Goal: Task Accomplishment & Management: Complete application form

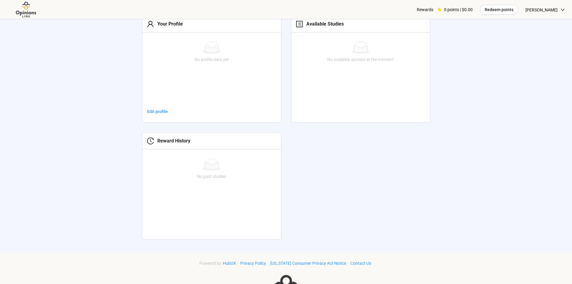
scroll to position [215, 0]
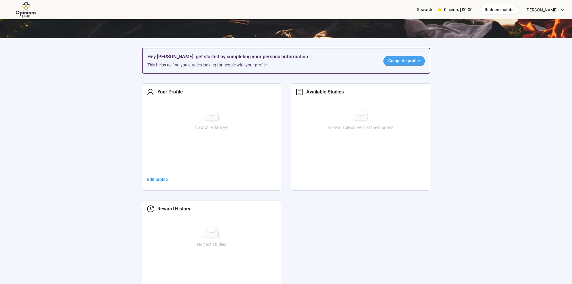
click at [403, 59] on span "Complete profile" at bounding box center [404, 60] width 32 height 7
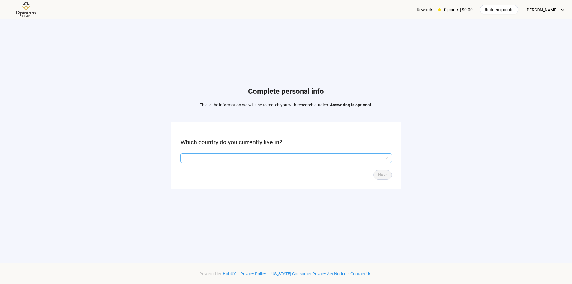
click at [238, 158] on input "search" at bounding box center [286, 157] width 204 height 9
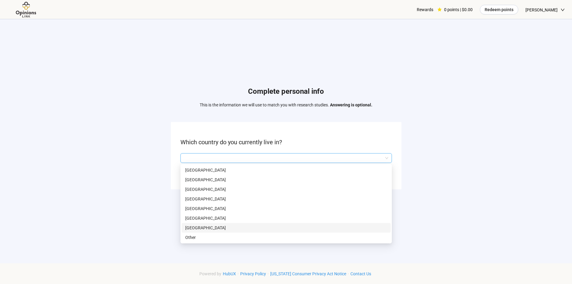
click at [202, 224] on p "[GEOGRAPHIC_DATA]" at bounding box center [286, 227] width 202 height 7
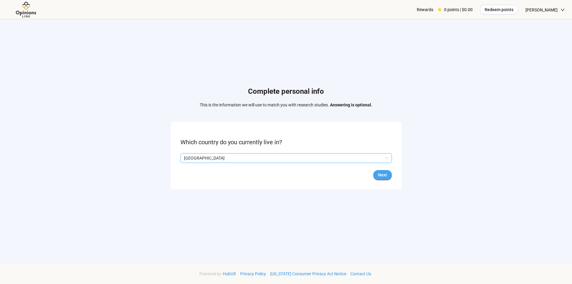
click at [382, 178] on span "Next" at bounding box center [382, 174] width 9 height 7
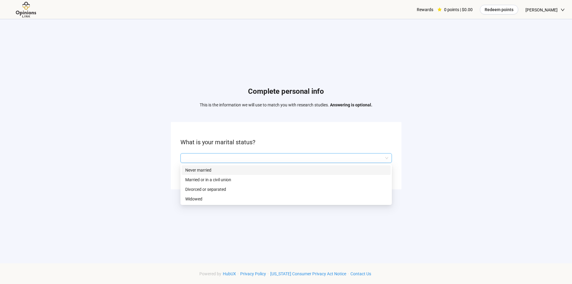
click at [212, 155] on input "search" at bounding box center [286, 157] width 204 height 9
click at [226, 179] on p "Married or in a civil union" at bounding box center [286, 179] width 202 height 7
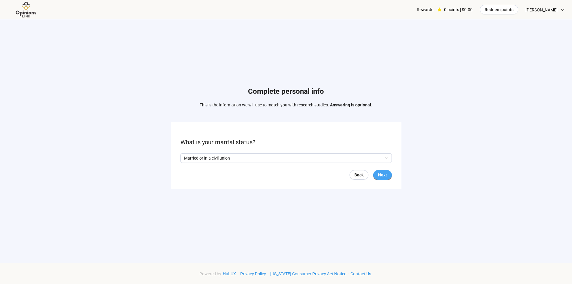
click at [381, 176] on span "Next" at bounding box center [382, 174] width 9 height 7
click at [213, 160] on input "search" at bounding box center [286, 157] width 204 height 9
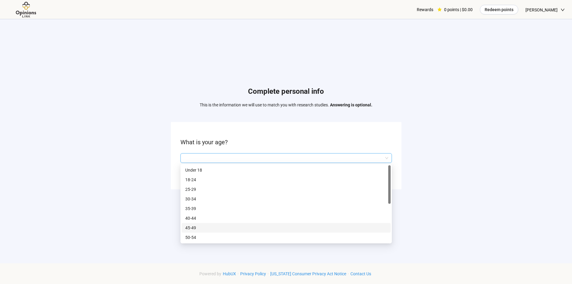
click at [194, 227] on p "45-49" at bounding box center [286, 227] width 202 height 7
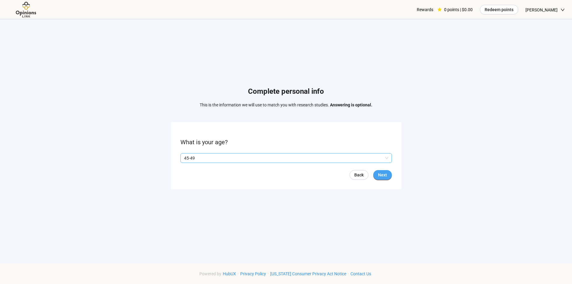
click at [383, 177] on span "Next" at bounding box center [382, 174] width 9 height 7
click at [187, 158] on p "Yes" at bounding box center [189, 158] width 7 height 7
click at [177, 154] on form "Are you a homeowner? Yes No Back Next" at bounding box center [286, 155] width 230 height 67
click at [380, 173] on span "Next" at bounding box center [382, 174] width 9 height 7
click at [200, 155] on input "search" at bounding box center [286, 157] width 204 height 9
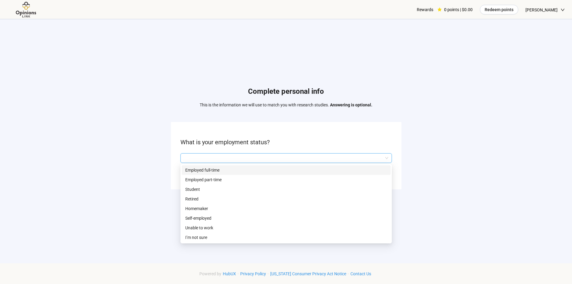
click at [207, 169] on p "Employed full-time" at bounding box center [286, 170] width 202 height 7
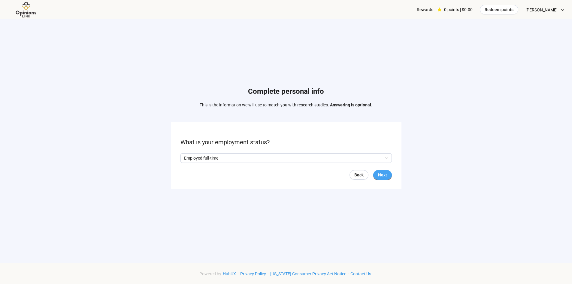
click at [386, 175] on span "Next" at bounding box center [382, 174] width 9 height 7
click at [206, 158] on input "search" at bounding box center [286, 157] width 204 height 9
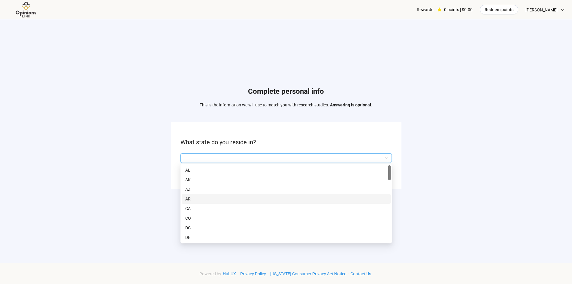
click at [187, 198] on p "AR" at bounding box center [286, 198] width 202 height 7
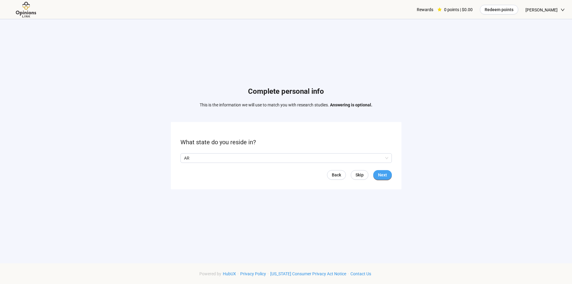
click at [388, 178] on button "Next" at bounding box center [382, 175] width 19 height 10
click at [251, 156] on input "search" at bounding box center [286, 157] width 204 height 9
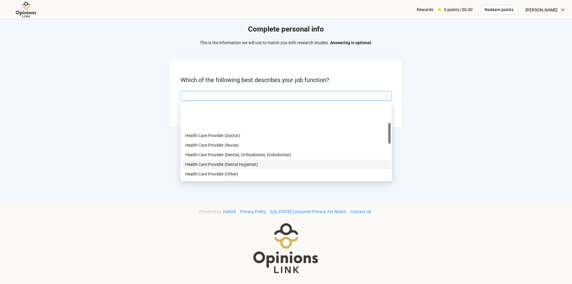
scroll to position [98, 0]
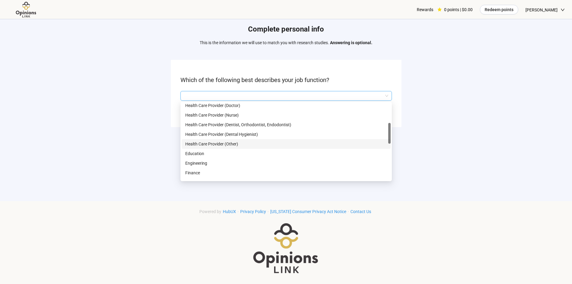
click at [219, 142] on p "Health Care Provider (Other)" at bounding box center [286, 143] width 202 height 7
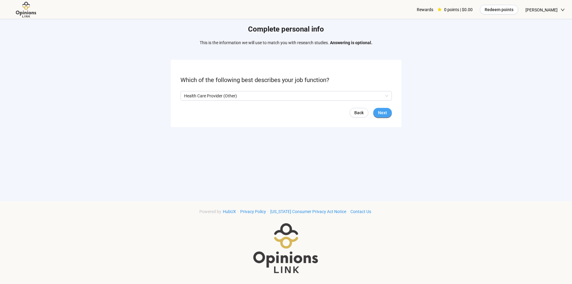
click at [389, 110] on button "Next" at bounding box center [382, 113] width 19 height 10
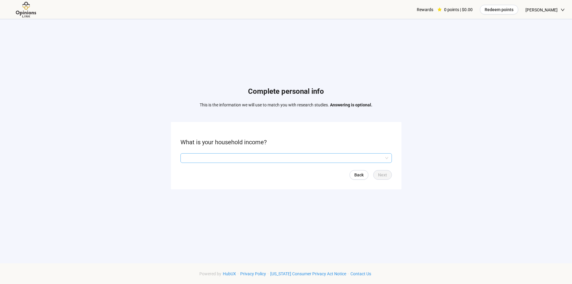
click at [201, 155] on input "search" at bounding box center [286, 157] width 204 height 9
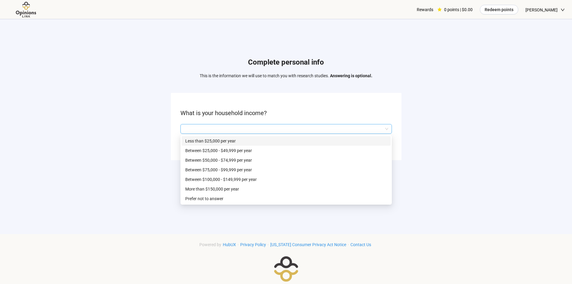
scroll to position [30, 0]
click at [233, 188] on p "More than $150,000 per year" at bounding box center [286, 188] width 202 height 7
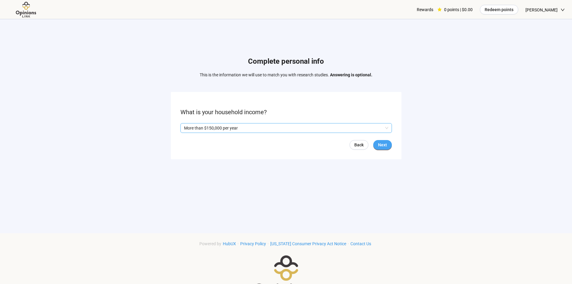
click at [384, 144] on span "Next" at bounding box center [382, 144] width 9 height 7
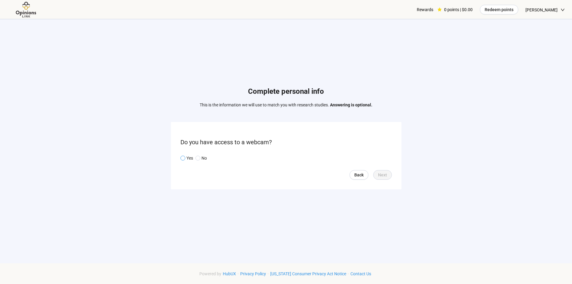
click at [188, 158] on p "Yes" at bounding box center [189, 158] width 7 height 7
click at [384, 174] on span "Next" at bounding box center [382, 174] width 9 height 7
click at [210, 157] on input "search" at bounding box center [286, 157] width 204 height 9
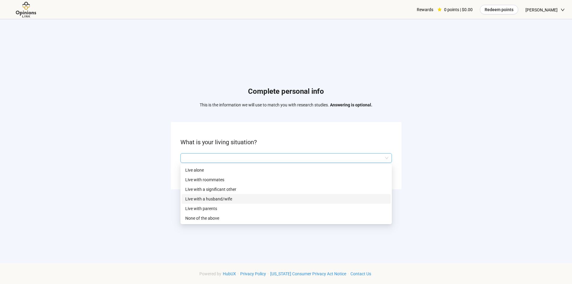
click at [220, 198] on p "Live with a husband/wife" at bounding box center [286, 198] width 202 height 7
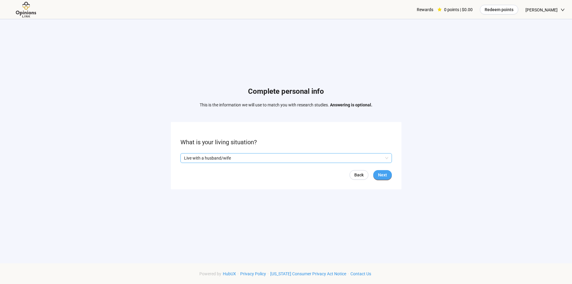
click at [386, 177] on span "Next" at bounding box center [382, 174] width 9 height 7
click at [236, 156] on input "search" at bounding box center [286, 157] width 204 height 9
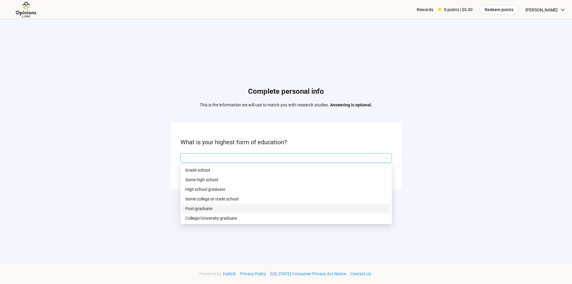
click at [197, 209] on p "Post-graduate" at bounding box center [286, 208] width 202 height 7
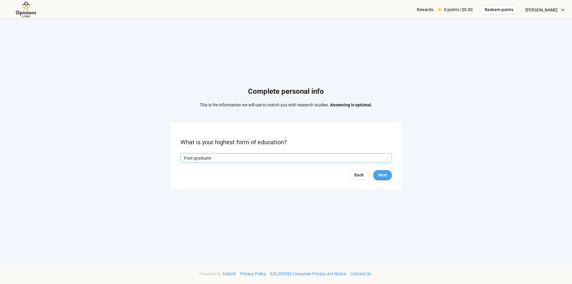
click at [388, 176] on button "Next" at bounding box center [382, 175] width 19 height 10
click at [222, 159] on input "search" at bounding box center [286, 157] width 204 height 9
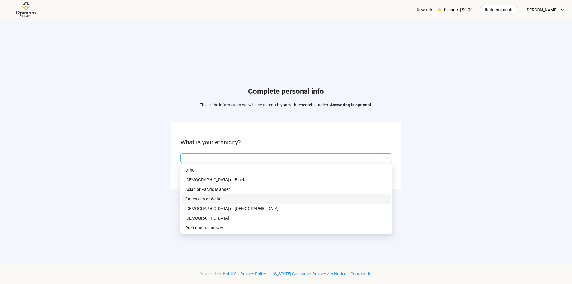
click at [209, 199] on p "Caucasian or White" at bounding box center [286, 198] width 202 height 7
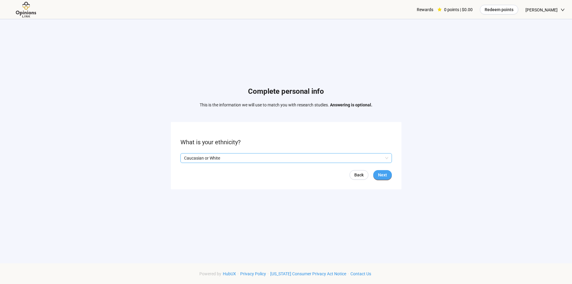
click at [382, 176] on span "Next" at bounding box center [382, 174] width 9 height 7
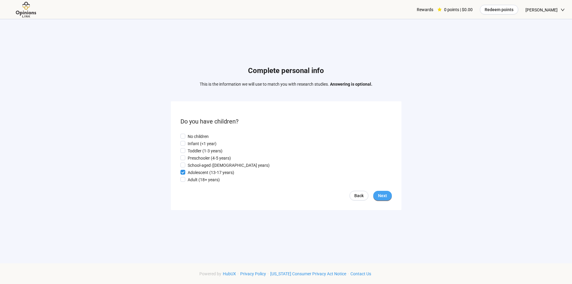
click at [385, 197] on span "Next" at bounding box center [382, 195] width 9 height 7
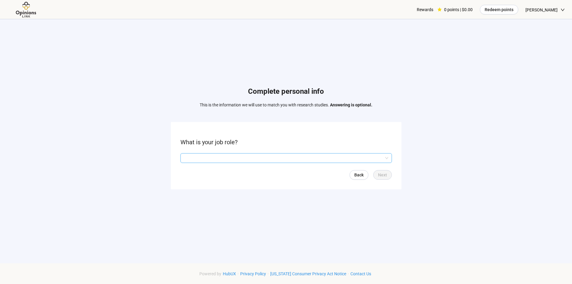
click at [190, 158] on input "search" at bounding box center [286, 157] width 204 height 9
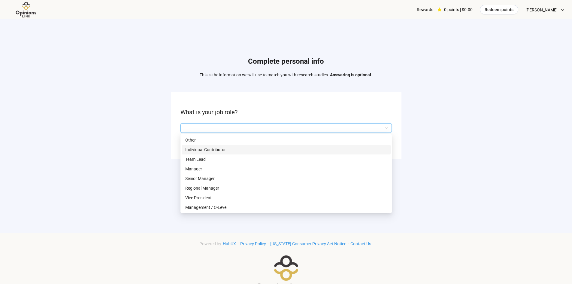
click at [197, 151] on p "Individual Contributor" at bounding box center [286, 149] width 202 height 7
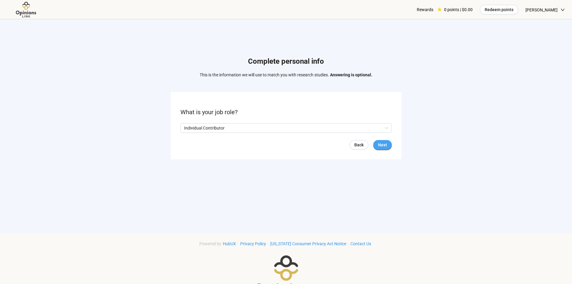
click at [388, 146] on button "Next" at bounding box center [382, 145] width 19 height 10
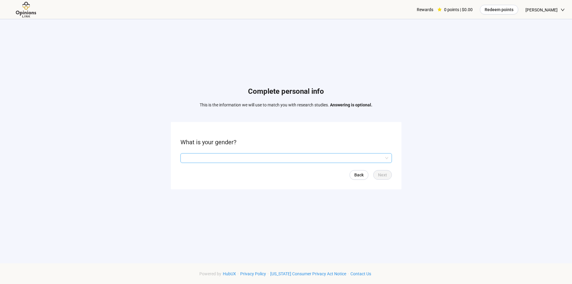
click at [209, 158] on input "search" at bounding box center [286, 157] width 204 height 9
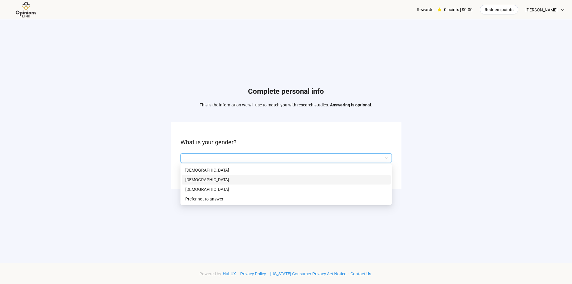
click at [194, 179] on p "[DEMOGRAPHIC_DATA]" at bounding box center [286, 179] width 202 height 7
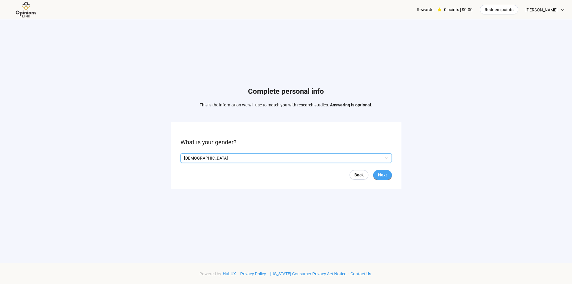
click at [385, 178] on button "Next" at bounding box center [382, 175] width 19 height 10
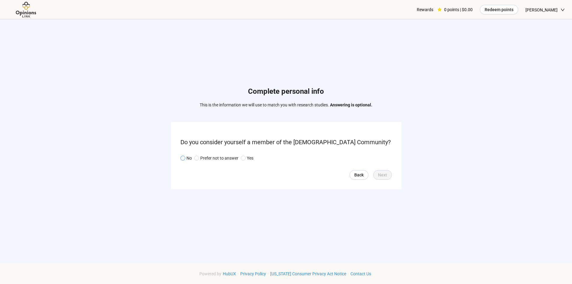
click at [185, 159] on span at bounding box center [182, 157] width 5 height 5
click at [381, 179] on button "Next" at bounding box center [382, 175] width 19 height 10
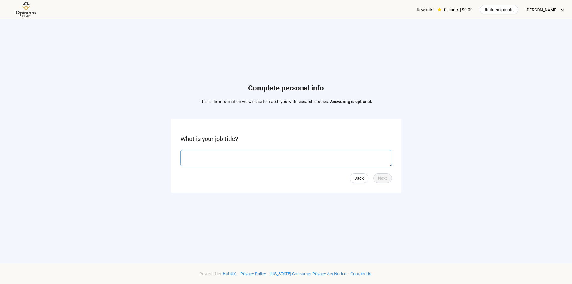
click at [198, 160] on textarea at bounding box center [285, 158] width 211 height 16
type textarea "**********"
click at [384, 180] on span "Next" at bounding box center [382, 178] width 9 height 7
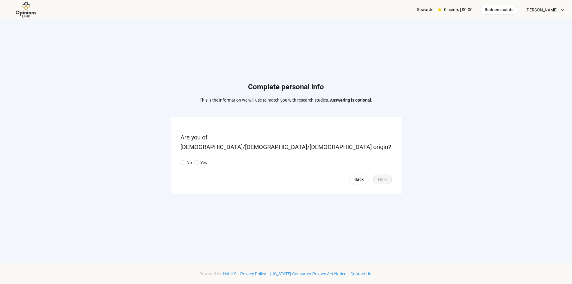
click at [238, 165] on form "Are you of [DEMOGRAPHIC_DATA]/[DEMOGRAPHIC_DATA]/[DEMOGRAPHIC_DATA] origin? No …" at bounding box center [286, 155] width 230 height 77
click at [179, 157] on form "Are you of [DEMOGRAPHIC_DATA]/[DEMOGRAPHIC_DATA]/[DEMOGRAPHIC_DATA] origin? No …" at bounding box center [286, 155] width 230 height 77
click at [180, 160] on span at bounding box center [182, 162] width 5 height 5
click at [379, 176] on span "Next" at bounding box center [382, 179] width 9 height 7
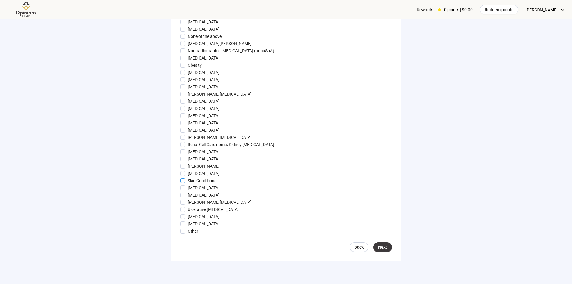
scroll to position [540, 0]
click at [380, 251] on button "Next" at bounding box center [382, 246] width 19 height 10
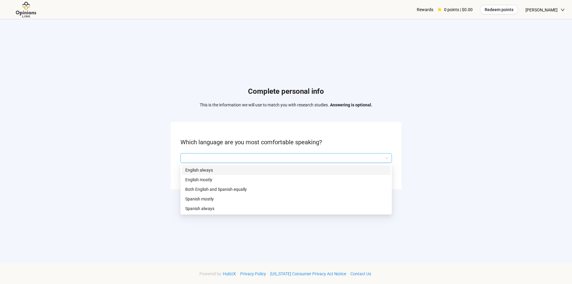
click at [226, 156] on input "search" at bounding box center [286, 157] width 204 height 9
click at [209, 168] on p "English always" at bounding box center [286, 170] width 202 height 7
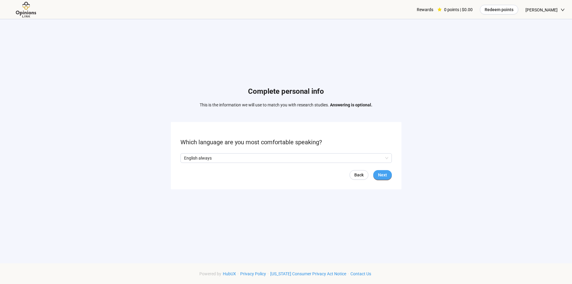
click at [388, 178] on button "Next" at bounding box center [382, 175] width 19 height 10
click at [187, 158] on p "No" at bounding box center [188, 158] width 5 height 7
click at [388, 174] on button "Next" at bounding box center [382, 175] width 19 height 10
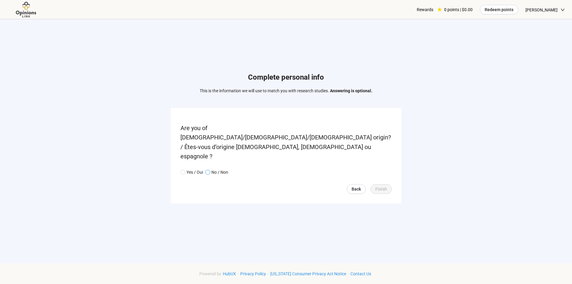
click at [213, 169] on p "No / Non" at bounding box center [219, 172] width 17 height 7
click at [386, 185] on span "Finish" at bounding box center [381, 188] width 12 height 7
